Goal: Task Accomplishment & Management: Manage account settings

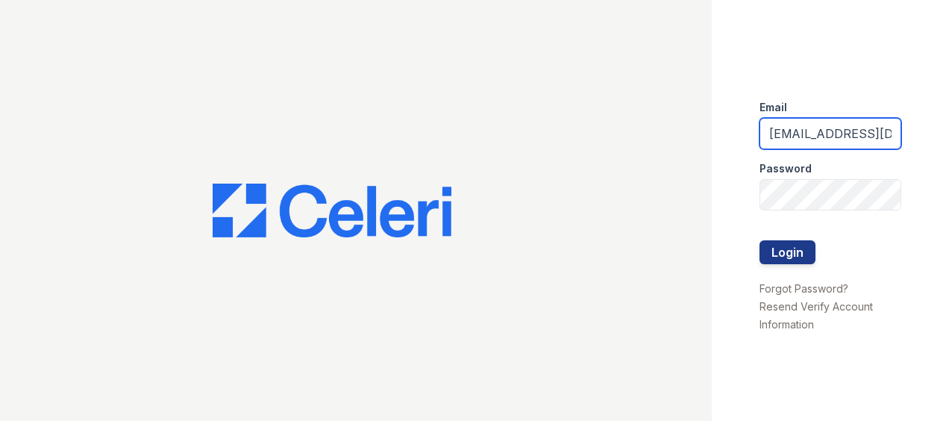
click at [800, 144] on input "[EMAIL_ADDRESS][DOMAIN_NAME]" at bounding box center [831, 133] width 142 height 31
click at [774, 143] on input "[EMAIL_ADDRESS][DOMAIN_NAME]" at bounding box center [831, 133] width 142 height 31
type input "[EMAIL_ADDRESS][DOMAIN_NAME]"
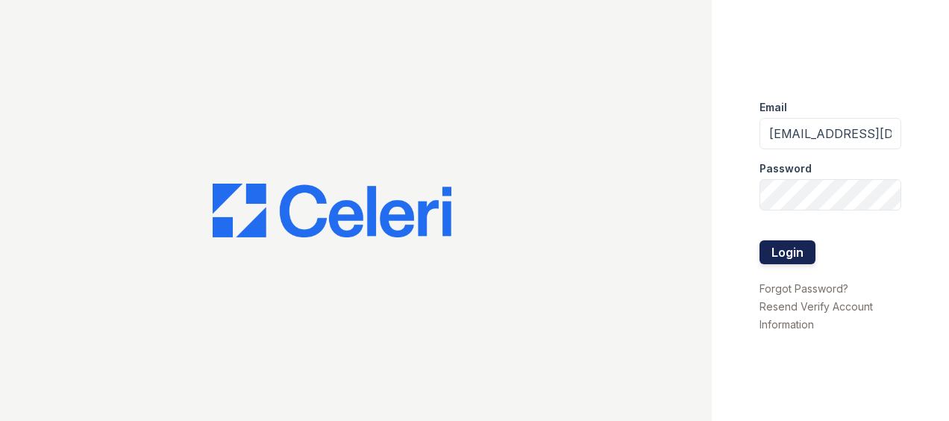
click at [770, 255] on button "Login" at bounding box center [788, 252] width 56 height 24
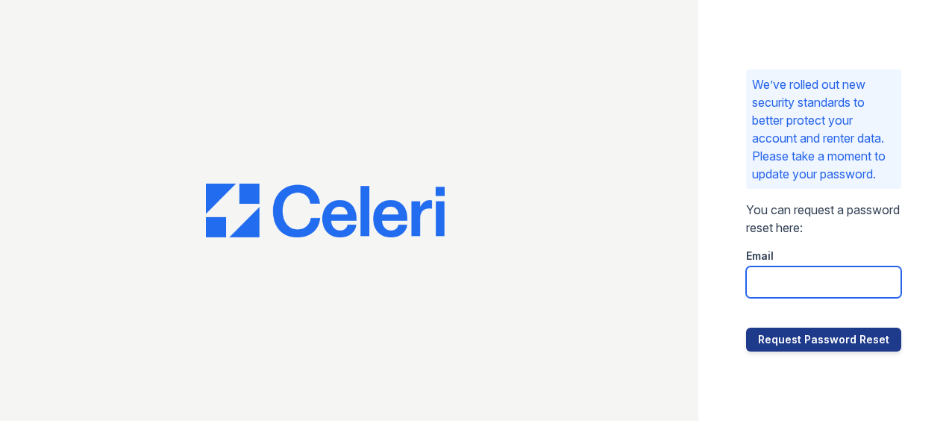
click at [791, 290] on input "email" at bounding box center [823, 281] width 155 height 31
type input "r"
click at [791, 290] on input "r" at bounding box center [823, 281] width 155 height 31
click at [802, 293] on input "Renew21!!" at bounding box center [823, 281] width 155 height 31
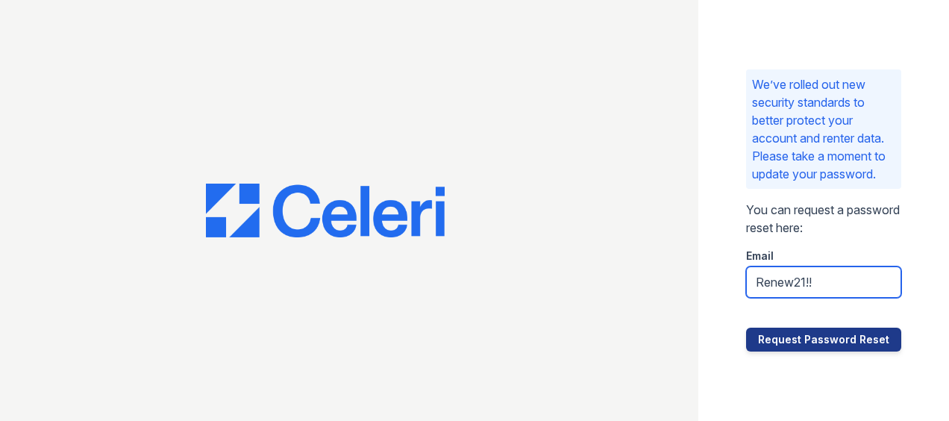
click at [802, 293] on input "Renew21!!" at bounding box center [823, 281] width 155 height 31
type input "e"
